Goal: Task Accomplishment & Management: Use online tool/utility

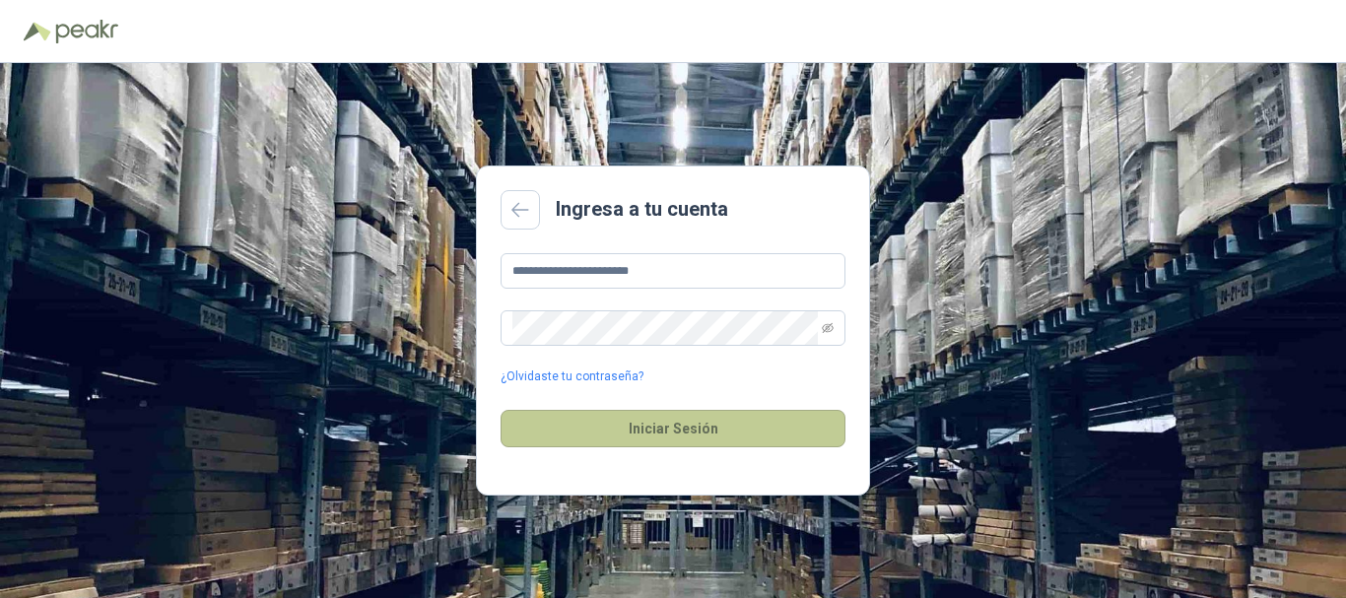
click at [677, 437] on button "Iniciar Sesión" at bounding box center [673, 428] width 345 height 37
